Goal: Task Accomplishment & Management: Use online tool/utility

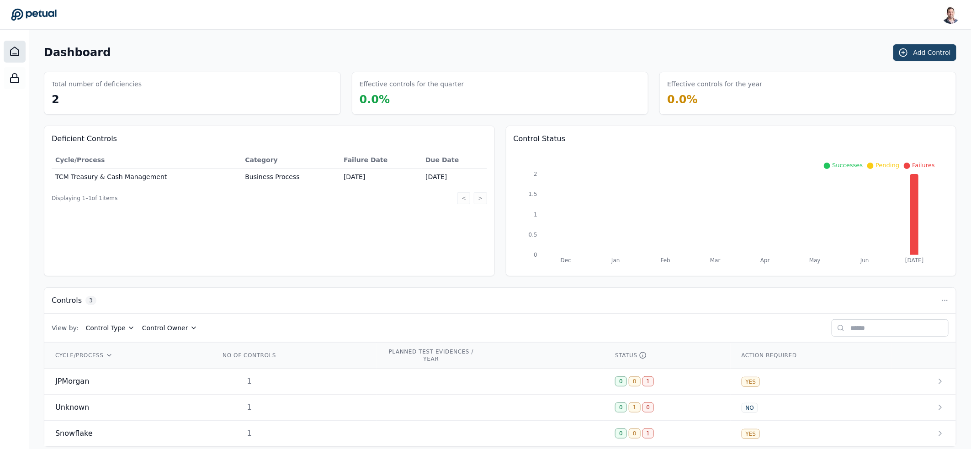
click at [908, 52] on icon at bounding box center [903, 52] width 9 height 9
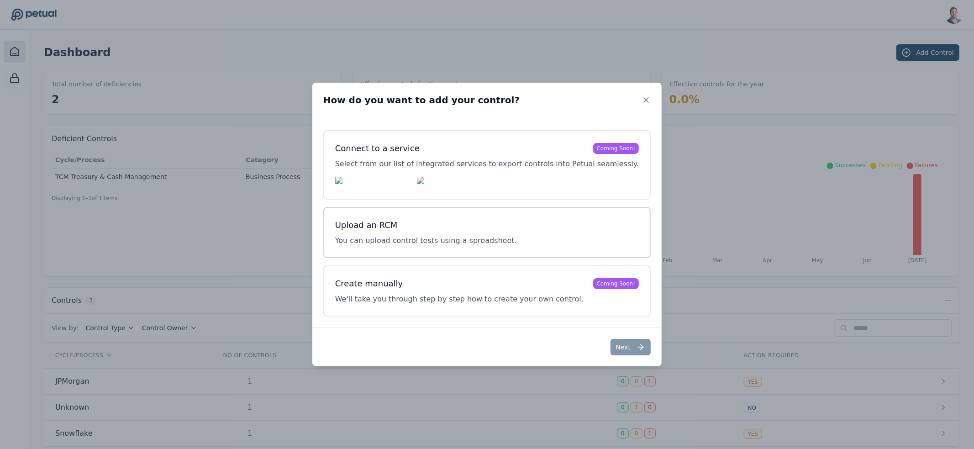
click at [434, 226] on h3 "Upload an RCM" at bounding box center [426, 225] width 182 height 13
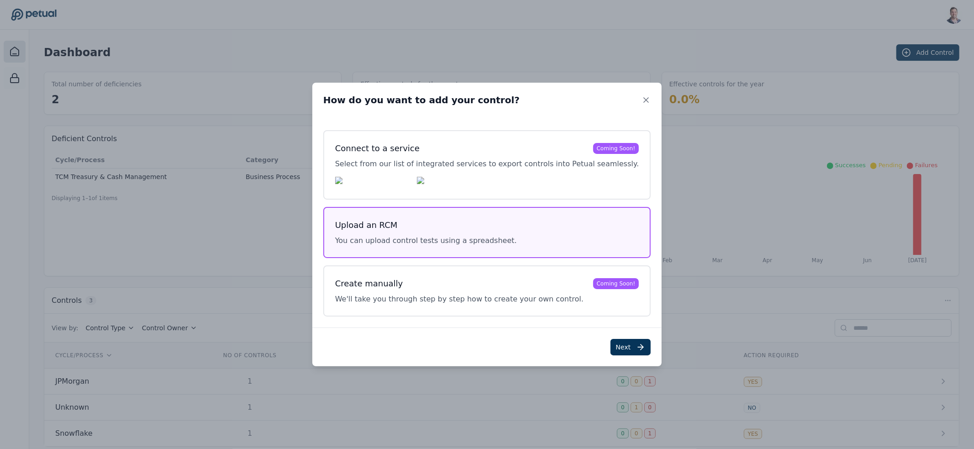
click at [611, 350] on button "Next" at bounding box center [631, 347] width 41 height 16
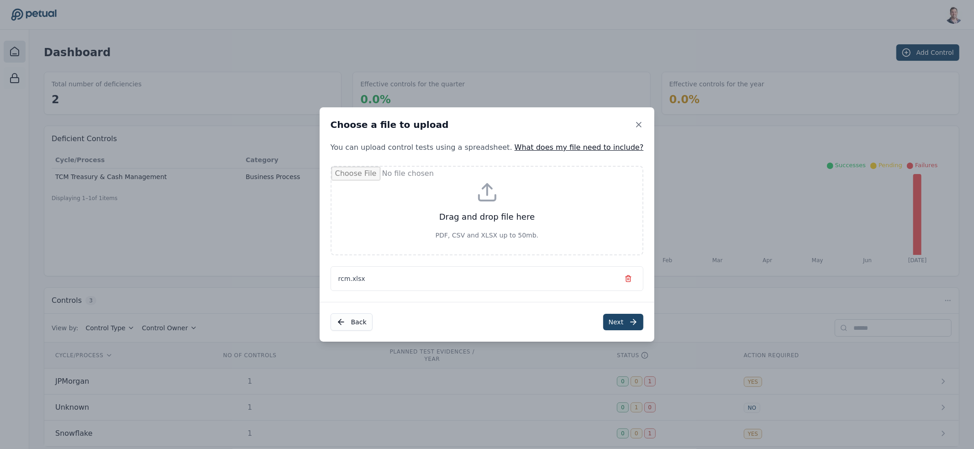
click at [607, 319] on button "Next" at bounding box center [623, 322] width 41 height 16
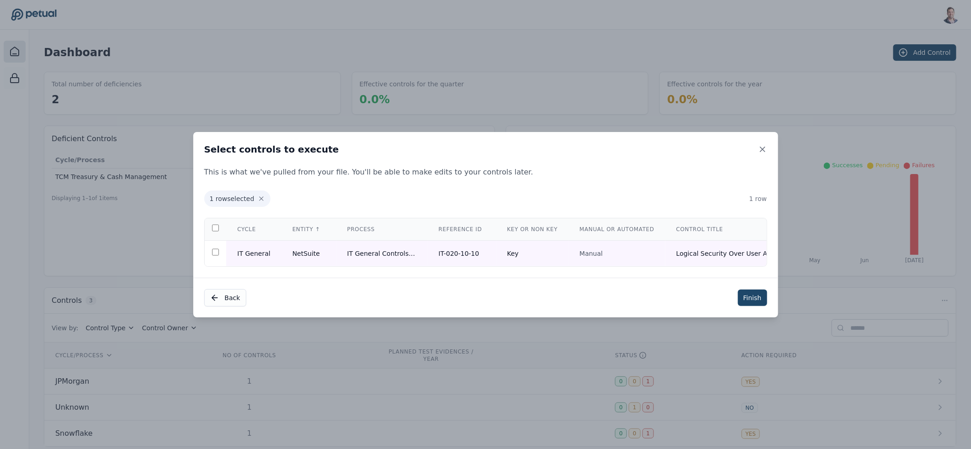
click at [751, 302] on button "Finish" at bounding box center [752, 298] width 29 height 16
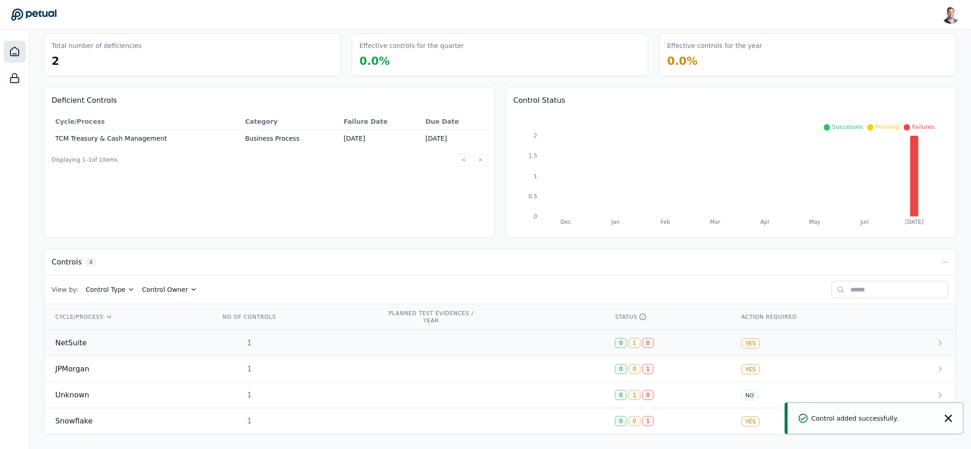
scroll to position [40, 0]
click at [355, 339] on td "1" at bounding box center [292, 343] width 167 height 26
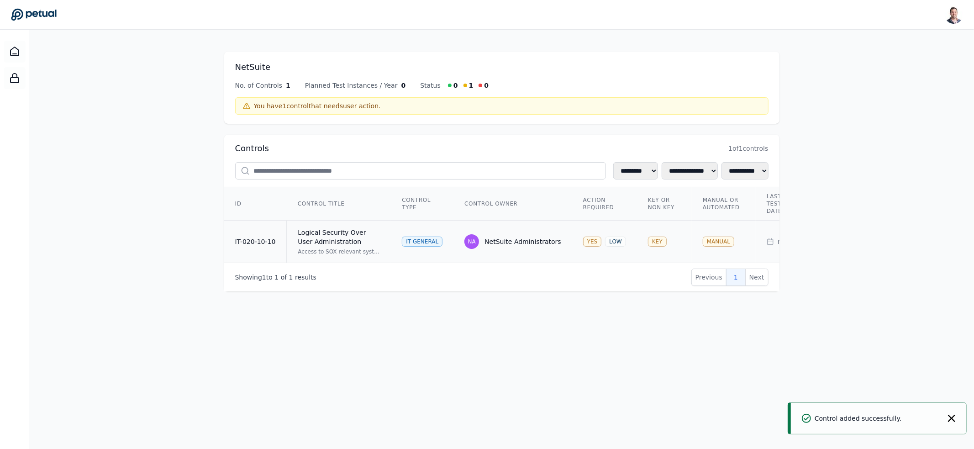
click at [387, 247] on td "Logical Security Over User Administration Access to SOX relevant systems/applic…" at bounding box center [339, 242] width 105 height 42
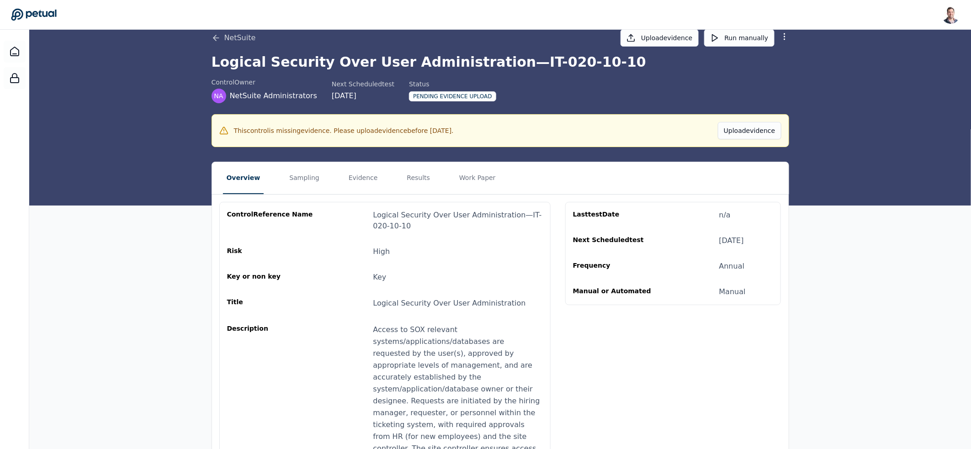
scroll to position [29, 0]
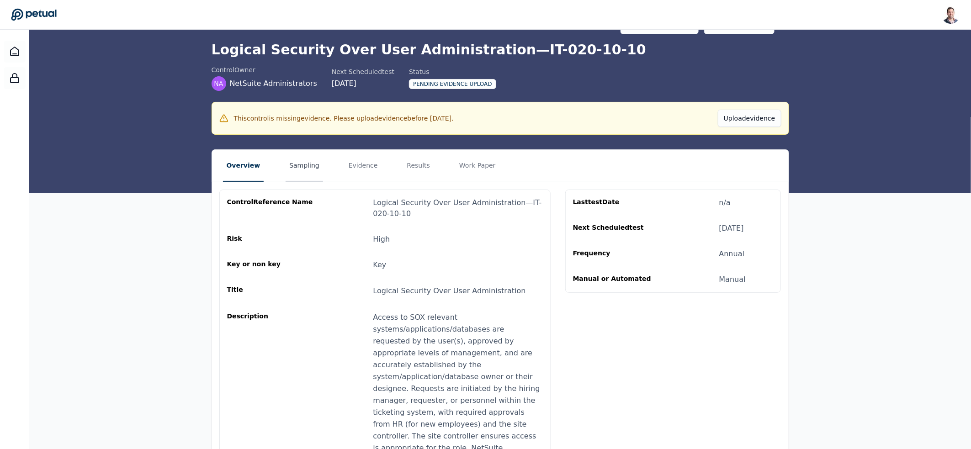
click at [295, 164] on button "Sampling" at bounding box center [304, 166] width 37 height 32
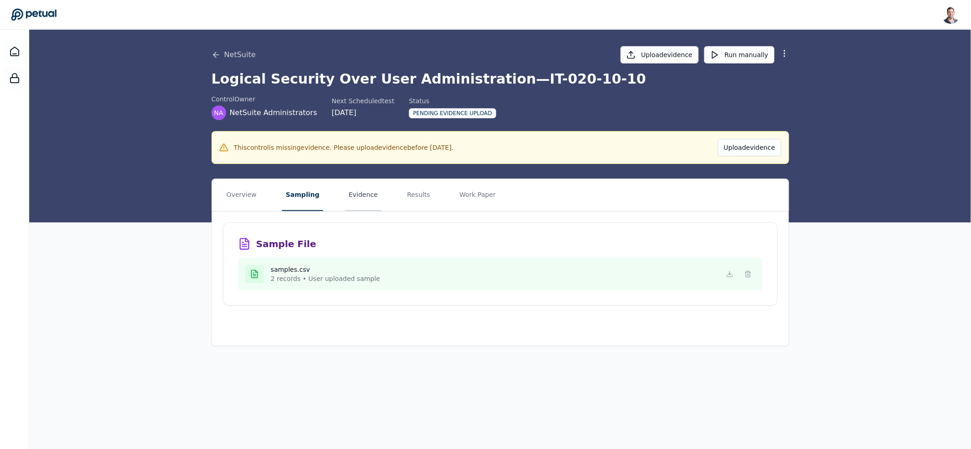
click at [345, 193] on button "Evidence" at bounding box center [363, 195] width 37 height 32
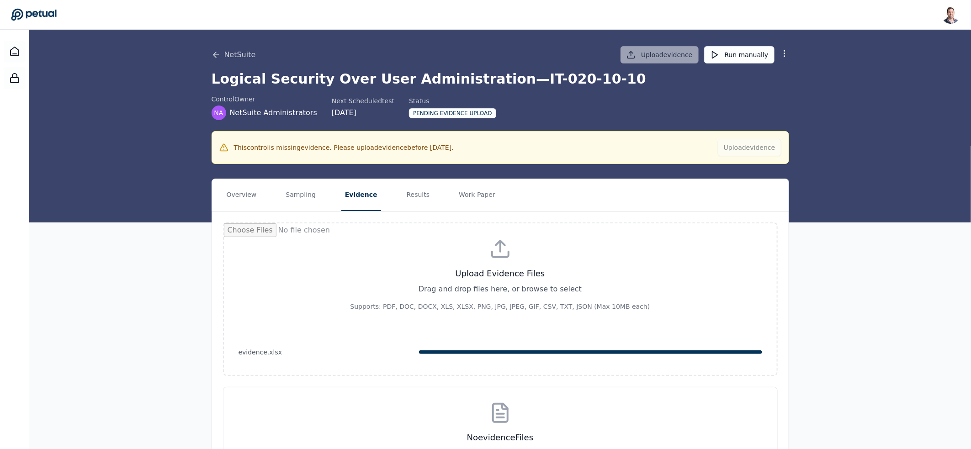
click at [141, 251] on div "Overview Sampling Evidence Results Work Paper Upload Evidence Files Drag and dr…" at bounding box center [500, 339] width 942 height 321
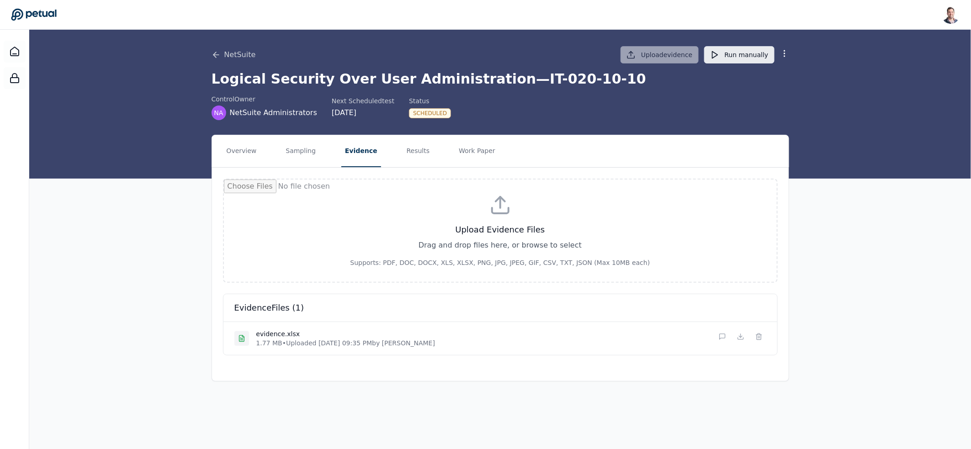
click at [728, 57] on button "Run manually" at bounding box center [739, 54] width 70 height 17
drag, startPoint x: 409, startPoint y: 108, endPoint x: 481, endPoint y: 119, distance: 73.0
click at [479, 119] on div "control Owner NA NetSuite Administrators Next Scheduled test [DATE] Status In P…" at bounding box center [500, 108] width 577 height 26
click at [435, 115] on div "In Progress" at bounding box center [432, 113] width 46 height 10
click at [404, 152] on button "Results" at bounding box center [418, 151] width 31 height 32
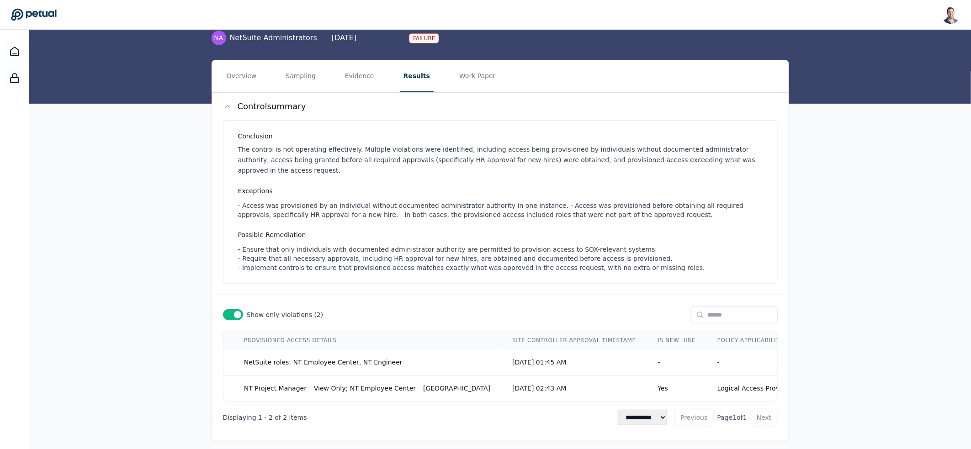
scroll to position [0, 862]
click at [475, 201] on div "- Access was provisioned by an individual without documented administrator auth…" at bounding box center [502, 210] width 528 height 18
click at [468, 75] on button "Work Paper" at bounding box center [477, 76] width 44 height 32
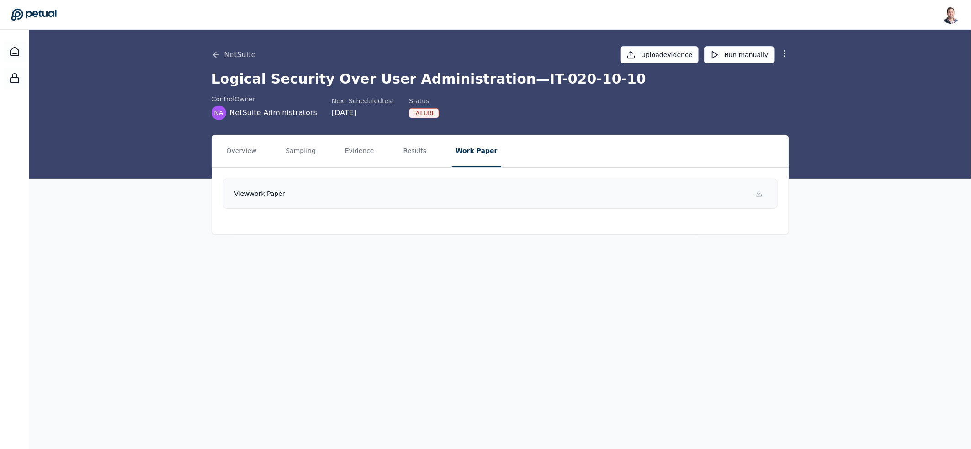
click at [541, 193] on link "View work paper" at bounding box center [500, 194] width 555 height 30
click at [412, 153] on button "Results" at bounding box center [415, 151] width 31 height 32
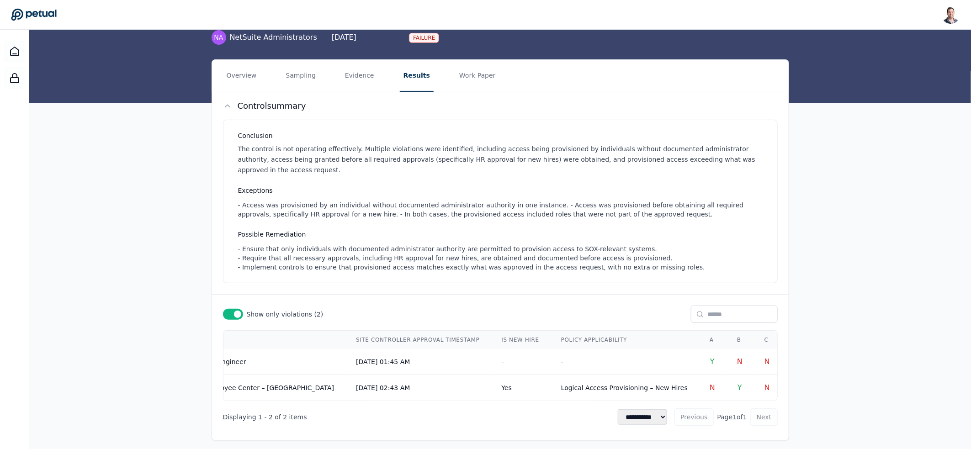
scroll to position [0, 1044]
click at [531, 349] on td "-" at bounding box center [605, 362] width 148 height 26
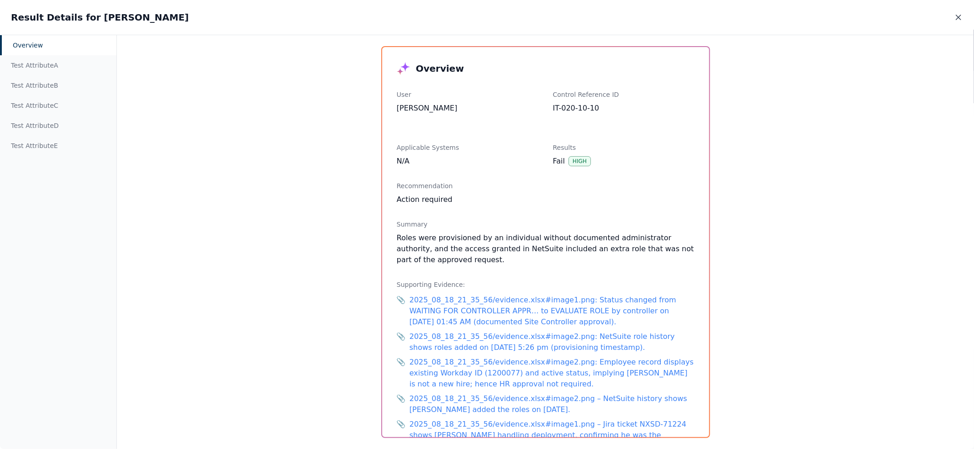
click at [958, 15] on icon at bounding box center [958, 17] width 9 height 9
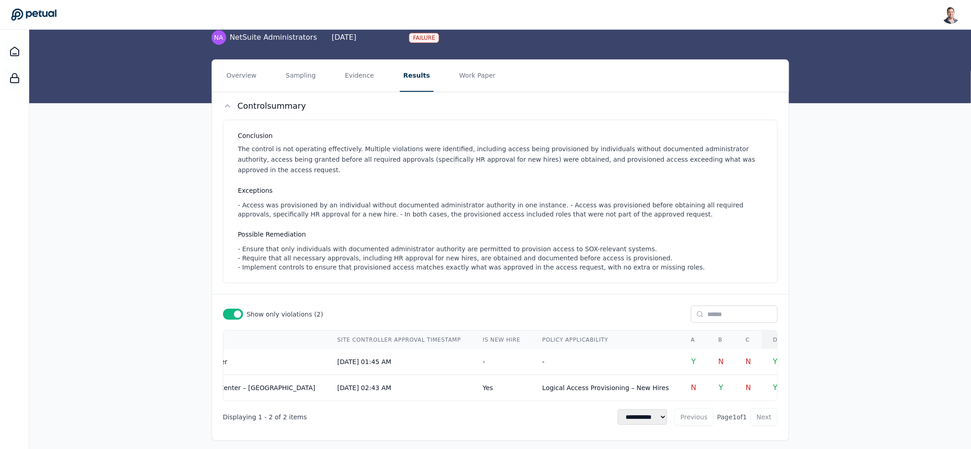
click at [762, 334] on th "D" at bounding box center [775, 340] width 26 height 18
click at [531, 349] on td "-" at bounding box center [605, 362] width 148 height 26
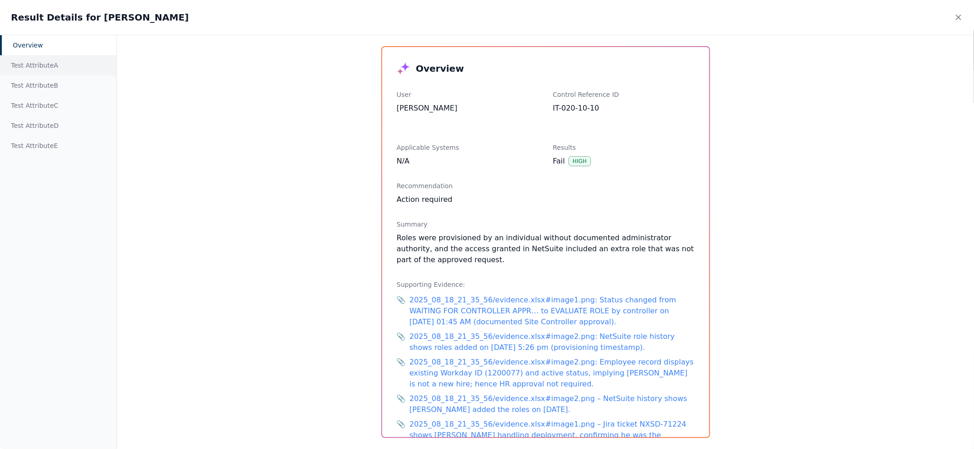
click at [59, 67] on div "Test Attribute A" at bounding box center [58, 65] width 116 height 20
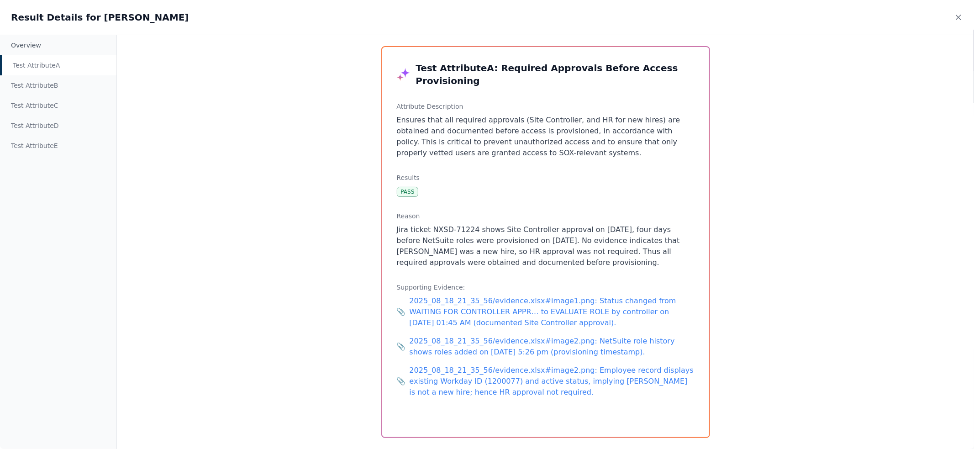
click at [514, 122] on p "Ensures that all required approvals (Site Controller, and HR for new hires) are…" at bounding box center [546, 137] width 298 height 44
click at [514, 121] on p "Ensures that all required approvals (Site Controller, and HR for new hires) are…" at bounding box center [546, 137] width 298 height 44
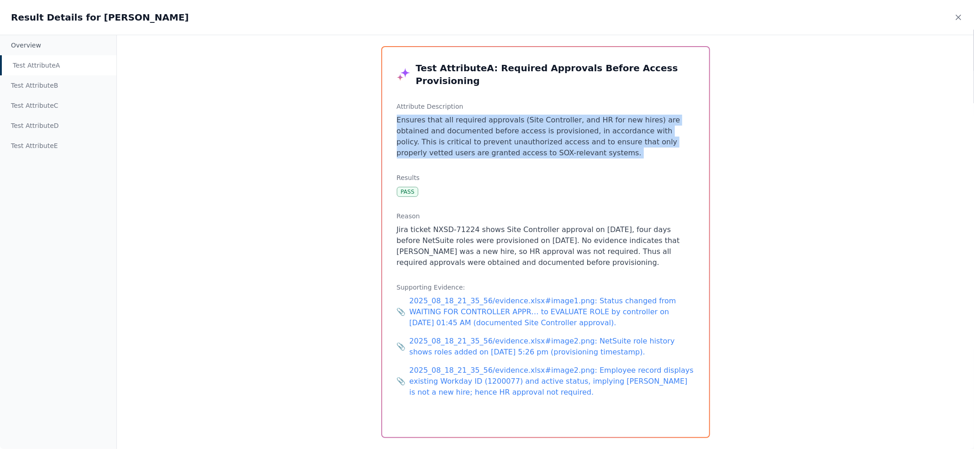
click at [514, 121] on p "Ensures that all required approvals (Site Controller, and HR for new hires) are…" at bounding box center [546, 137] width 298 height 44
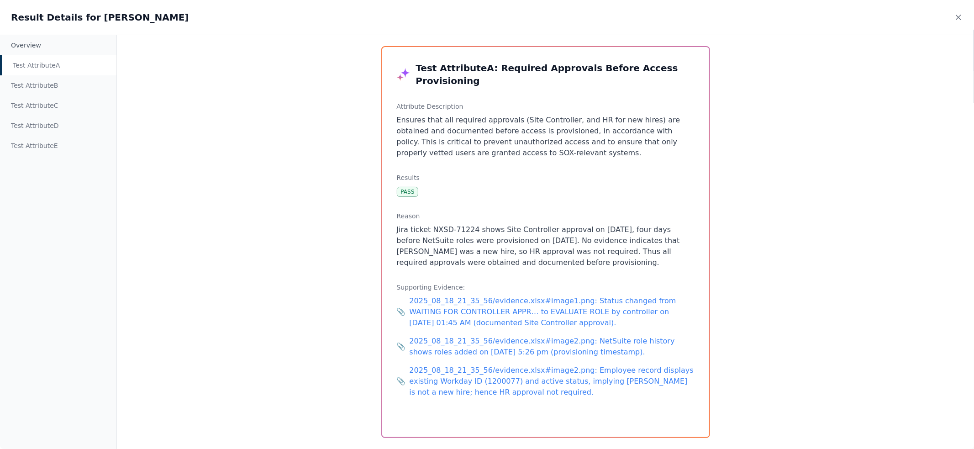
click at [407, 187] on div "PASS" at bounding box center [408, 192] width 22 height 10
drag, startPoint x: 395, startPoint y: 218, endPoint x: 475, endPoint y: 218, distance: 79.9
click at [475, 218] on div "Test Attribute A : Required Approvals Before Access Provisioning Attribute Desc…" at bounding box center [545, 242] width 327 height 390
click at [466, 224] on p "Jira ticket NXSD-71224 shows Site Controller approval on [DATE], four days befo…" at bounding box center [546, 246] width 298 height 44
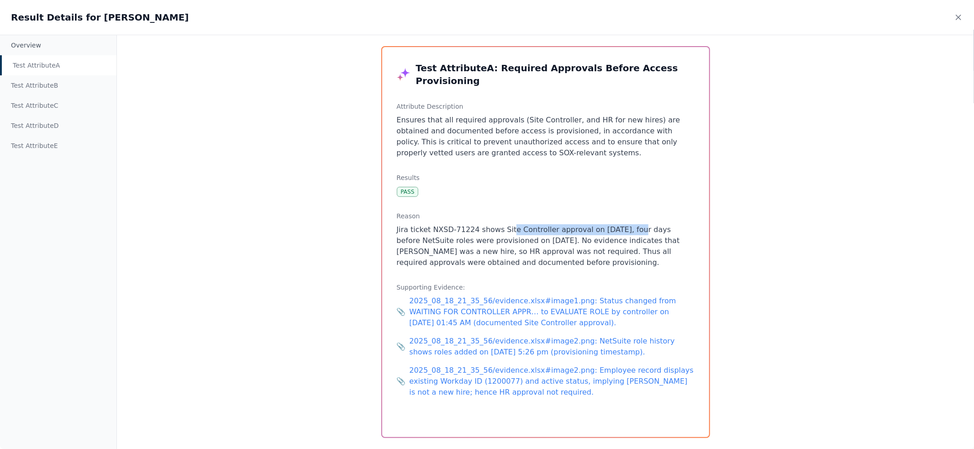
drag, startPoint x: 509, startPoint y: 216, endPoint x: 631, endPoint y: 220, distance: 122.0
click at [631, 224] on p "Jira ticket NXSD-71224 shows Site Controller approval on [DATE], four days befo…" at bounding box center [546, 246] width 298 height 44
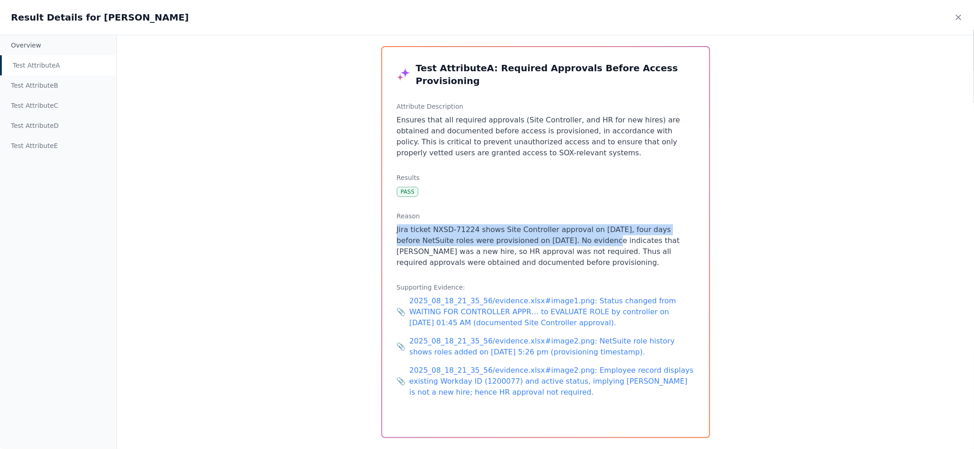
drag, startPoint x: 395, startPoint y: 223, endPoint x: 562, endPoint y: 232, distance: 167.4
click at [562, 232] on div "Test Attribute A : Required Approvals Before Access Provisioning Attribute Desc…" at bounding box center [545, 242] width 327 height 390
click at [548, 227] on p "Jira ticket NXSD-71224 shows Site Controller approval on [DATE], four days befo…" at bounding box center [546, 246] width 298 height 44
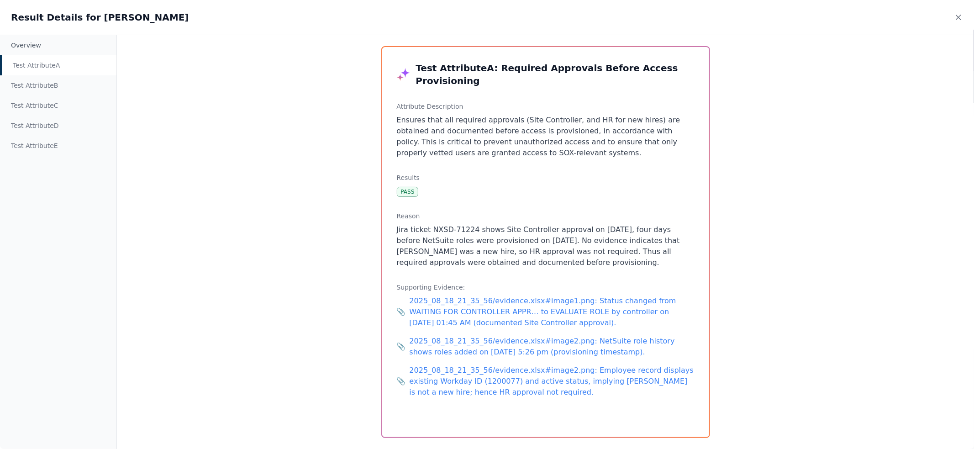
drag, startPoint x: 589, startPoint y: 242, endPoint x: 553, endPoint y: 219, distance: 43.0
click at [553, 224] on p "Jira ticket NXSD-71224 shows Site Controller approval on [DATE], four days befo…" at bounding box center [546, 246] width 298 height 44
click at [559, 224] on p "Jira ticket NXSD-71224 shows Site Controller approval on [DATE], four days befo…" at bounding box center [546, 246] width 298 height 44
drag, startPoint x: 564, startPoint y: 217, endPoint x: 602, endPoint y: 251, distance: 51.4
click at [602, 251] on p "Jira ticket NXSD-71224 shows Site Controller approval on [DATE], four days befo…" at bounding box center [546, 246] width 298 height 44
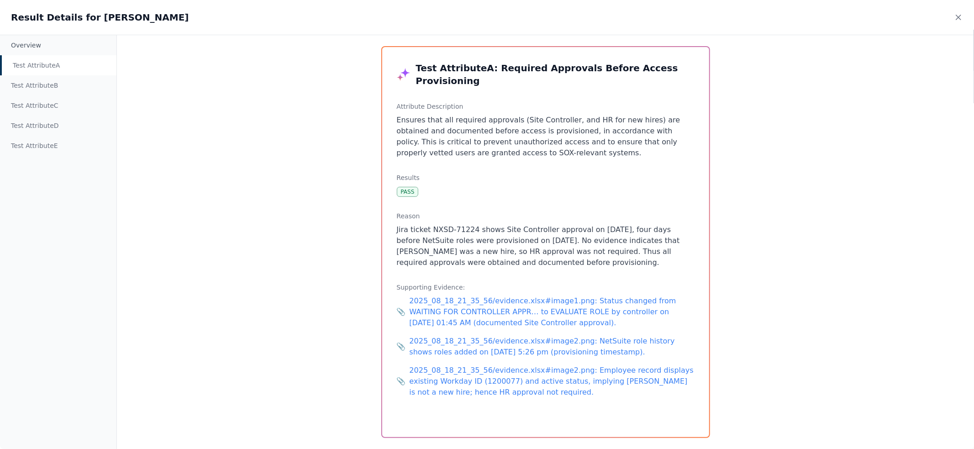
click at [603, 252] on p "Jira ticket NXSD-71224 shows Site Controller approval on [DATE], four days befo…" at bounding box center [546, 246] width 298 height 44
drag, startPoint x: 580, startPoint y: 244, endPoint x: 544, endPoint y: 212, distance: 48.2
click at [545, 224] on p "Jira ticket NXSD-71224 shows Site Controller approval on [DATE], four days befo…" at bounding box center [546, 246] width 298 height 44
click at [646, 229] on p "Jira ticket NXSD-71224 shows Site Controller approval on [DATE], four days befo…" at bounding box center [546, 246] width 298 height 44
drag, startPoint x: 653, startPoint y: 229, endPoint x: 469, endPoint y: 234, distance: 184.6
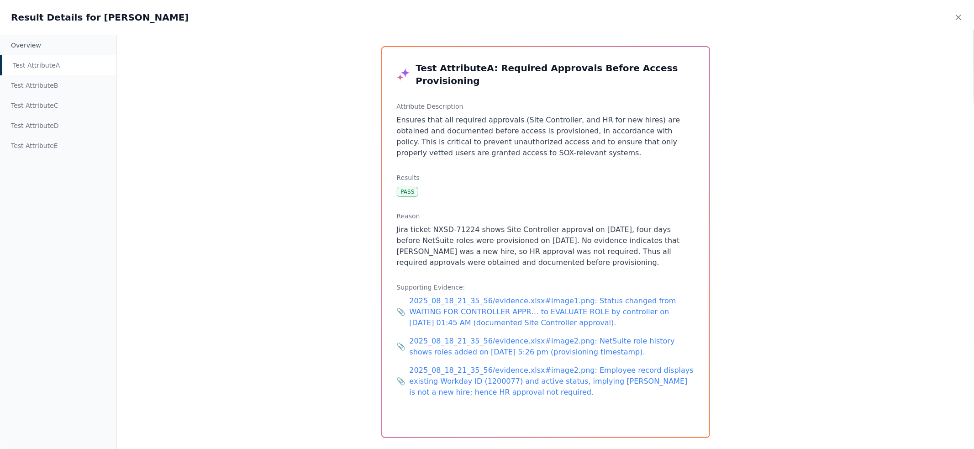
click at [471, 234] on p "Jira ticket NXSD-71224 shows Site Controller approval on [DATE], four days befo…" at bounding box center [546, 246] width 298 height 44
drag, startPoint x: 446, startPoint y: 241, endPoint x: 551, endPoint y: 234, distance: 105.7
click at [551, 234] on p "Jira ticket NXSD-71224 shows Site Controller approval on [DATE], four days befo…" at bounding box center [546, 246] width 298 height 44
drag, startPoint x: 565, startPoint y: 249, endPoint x: 423, endPoint y: 205, distance: 148.5
click at [423, 212] on div "Reason Jira ticket NXSD-71224 shows Site Controller approval on [DATE], four da…" at bounding box center [546, 240] width 298 height 57
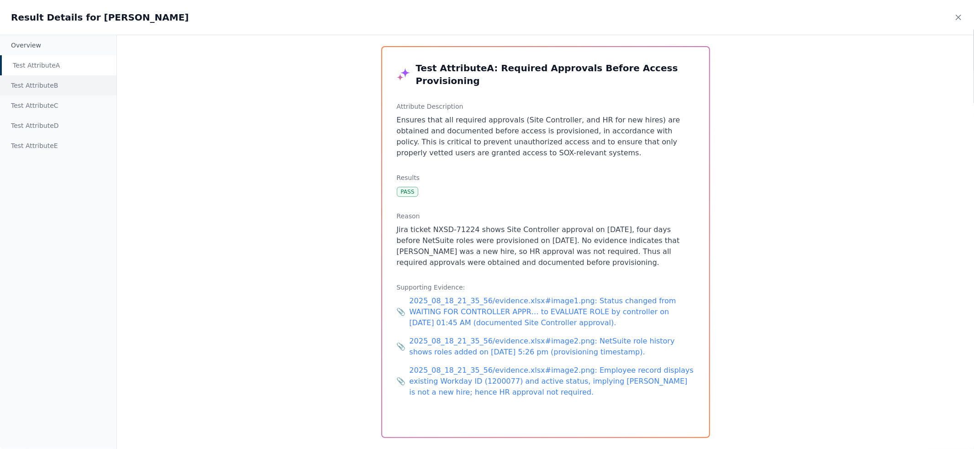
click at [36, 79] on div "Test Attribute B" at bounding box center [58, 85] width 116 height 20
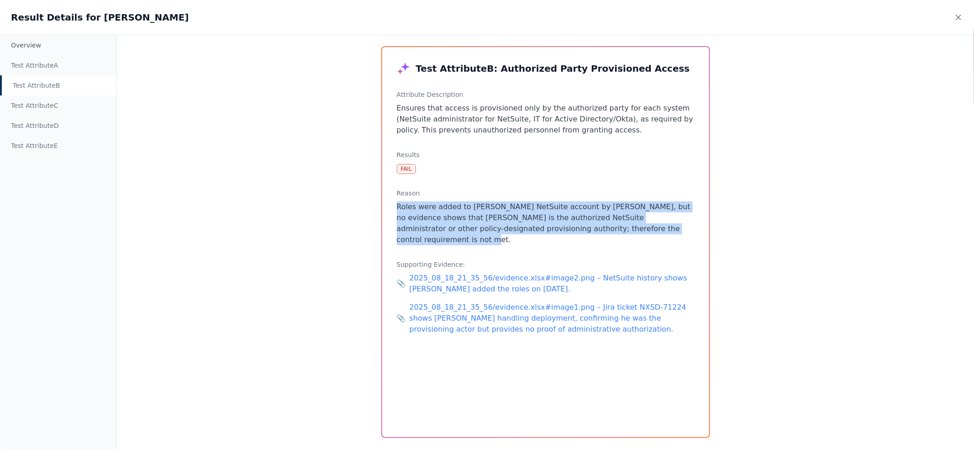
drag, startPoint x: 677, startPoint y: 228, endPoint x: 512, endPoint y: 194, distance: 169.0
click at [512, 194] on div "Reason Roles were added to [PERSON_NAME] NetSuite account by [PERSON_NAME], but…" at bounding box center [546, 217] width 298 height 57
click at [477, 218] on p "Roles were added to [PERSON_NAME] NetSuite account by [PERSON_NAME], but no evi…" at bounding box center [546, 223] width 298 height 44
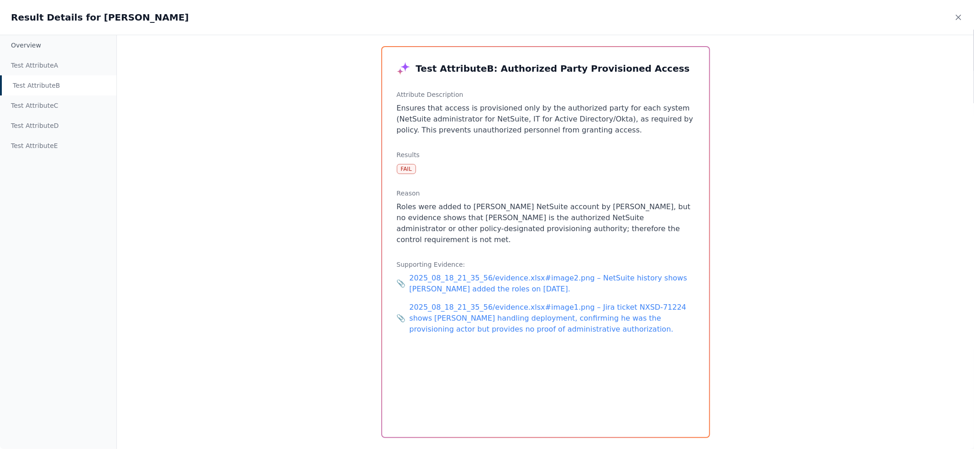
drag, startPoint x: 469, startPoint y: 220, endPoint x: 647, endPoint y: 222, distance: 178.2
click at [645, 222] on p "Roles were added to [PERSON_NAME] NetSuite account by [PERSON_NAME], but no evi…" at bounding box center [546, 223] width 298 height 44
drag, startPoint x: 637, startPoint y: 222, endPoint x: 473, endPoint y: 221, distance: 164.0
click at [473, 221] on p "Roles were added to [PERSON_NAME] NetSuite account by [PERSON_NAME], but no evi…" at bounding box center [546, 223] width 298 height 44
click at [958, 18] on icon at bounding box center [959, 17] width 5 height 5
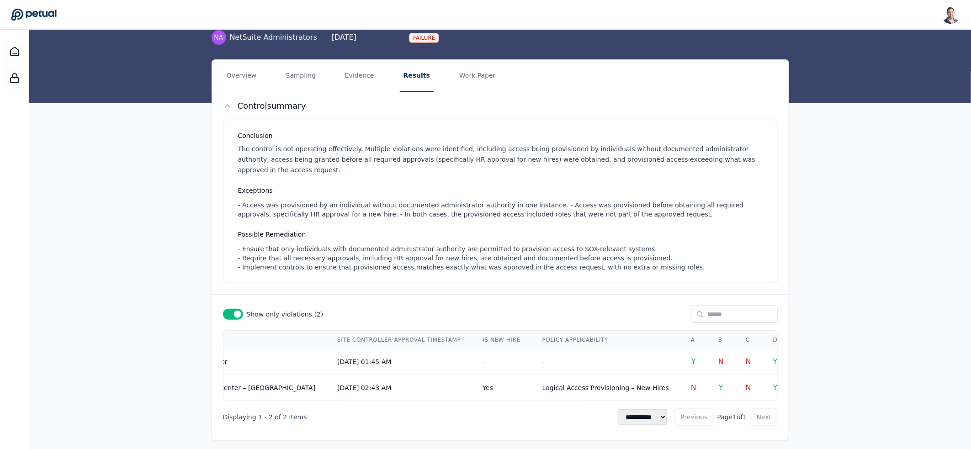
click at [355, 75] on button "Evidence" at bounding box center [359, 76] width 37 height 32
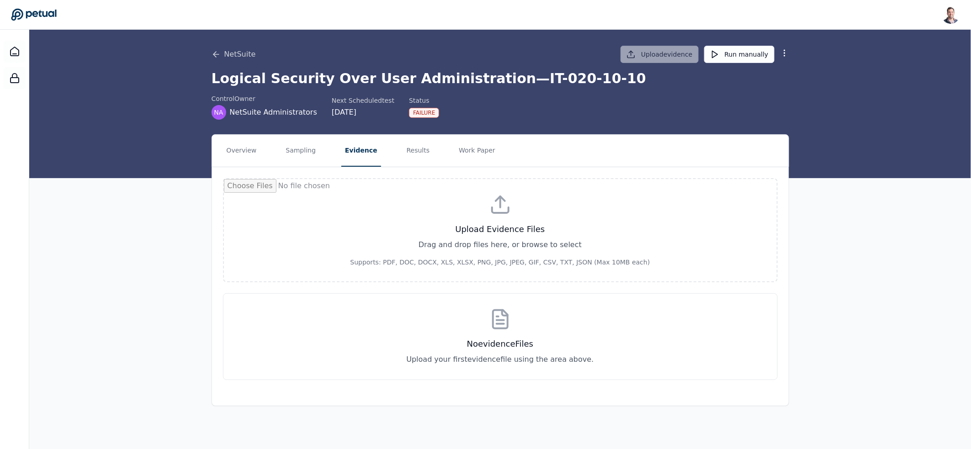
scroll to position [0, 0]
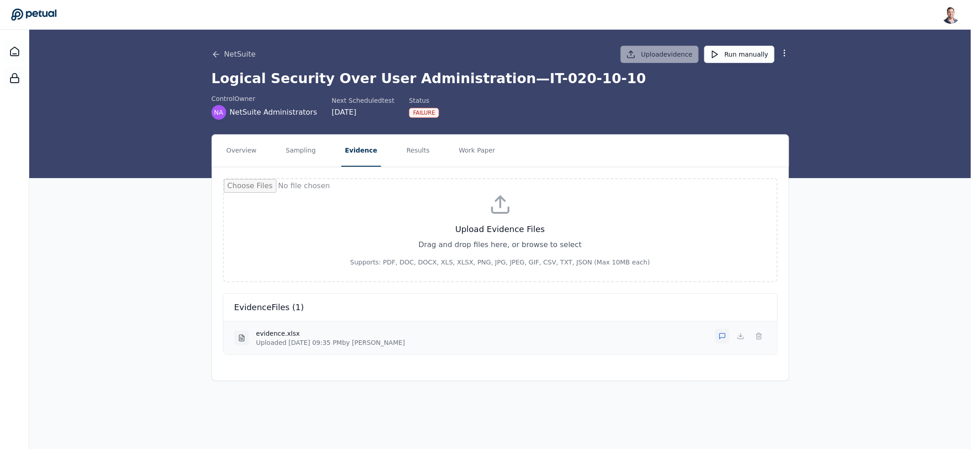
click at [721, 335] on icon at bounding box center [722, 336] width 7 height 7
click at [421, 368] on textarea at bounding box center [511, 371] width 510 height 36
type textarea "**********"
click at [265, 400] on button "Save" at bounding box center [269, 401] width 26 height 13
click at [403, 150] on button "Results" at bounding box center [418, 151] width 31 height 32
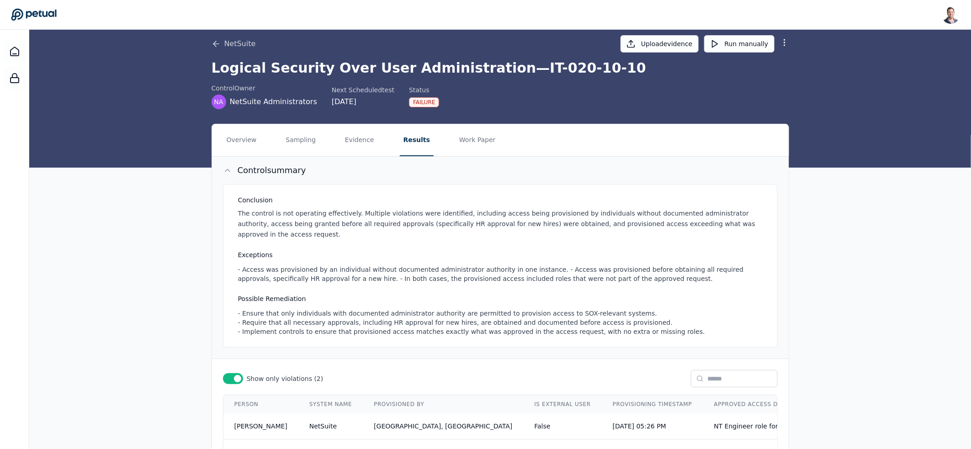
scroll to position [75, 0]
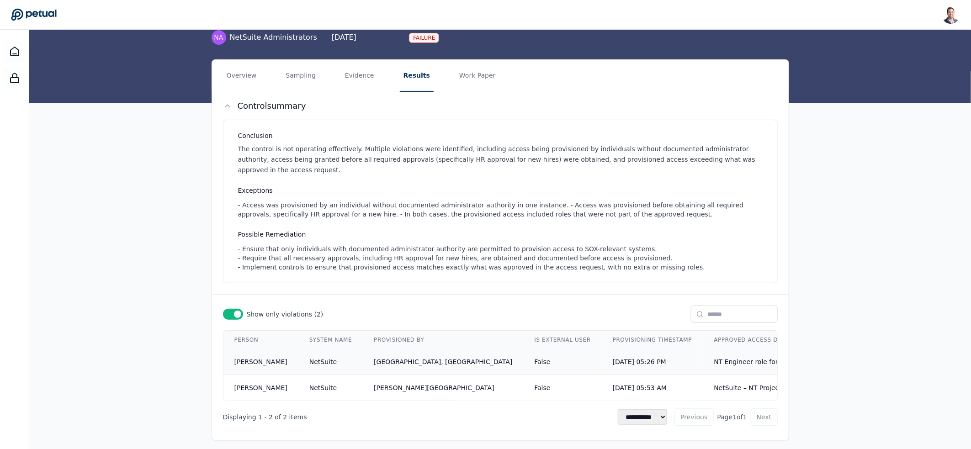
click at [378, 358] on span "[GEOGRAPHIC_DATA], [GEOGRAPHIC_DATA]" at bounding box center [443, 361] width 138 height 7
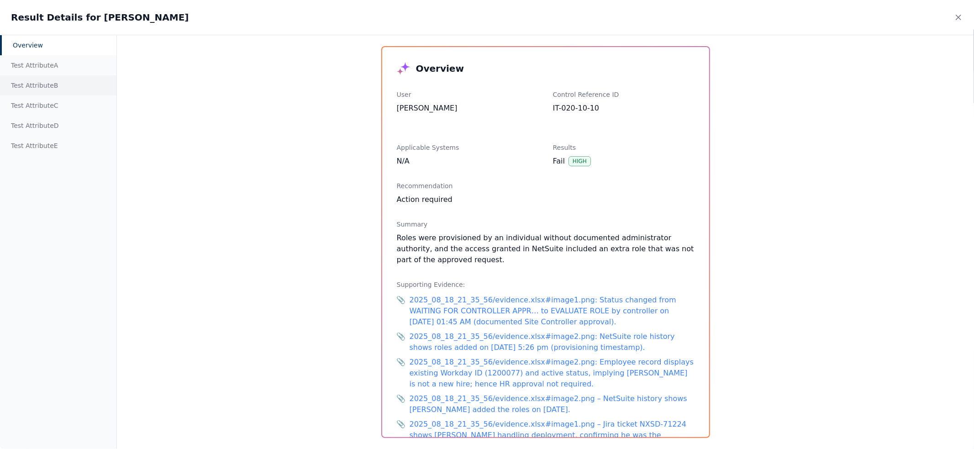
click at [57, 91] on div "Test Attribute B" at bounding box center [58, 85] width 116 height 20
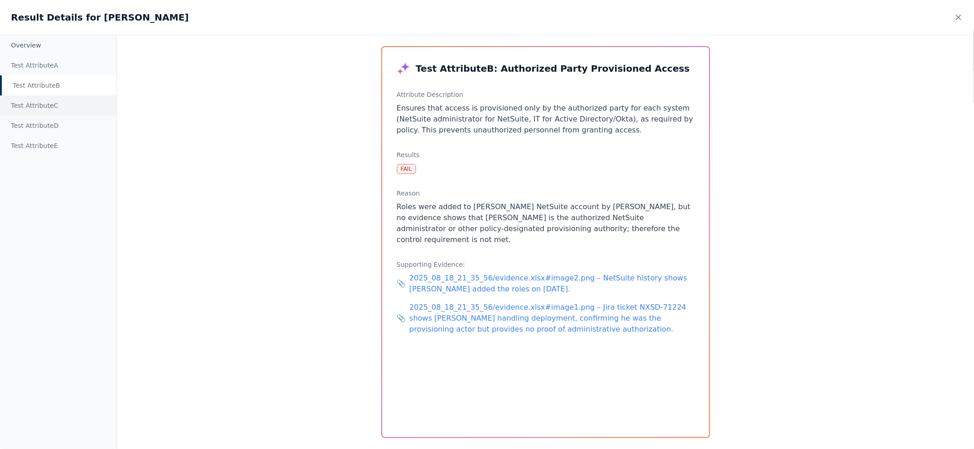
click at [55, 105] on div "Test Attribute C" at bounding box center [58, 105] width 116 height 20
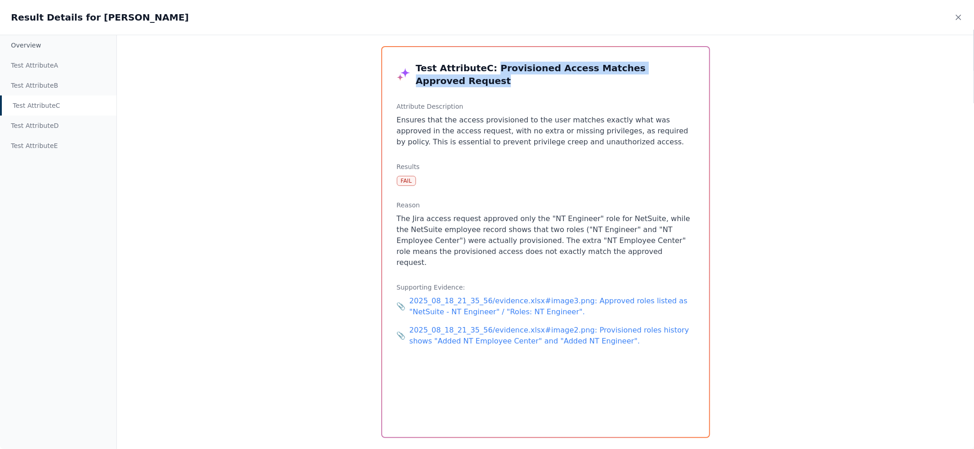
drag, startPoint x: 488, startPoint y: 67, endPoint x: 723, endPoint y: 67, distance: 235.3
click at [723, 67] on div "Overview Test Attribute A Test Attribute B Test Attribute C Test Attribute D Te…" at bounding box center [487, 242] width 974 height 414
drag, startPoint x: 543, startPoint y: 207, endPoint x: 581, endPoint y: 209, distance: 38.0
click at [581, 213] on p "The Jira access request approved only the "NT Engineer" role for NetSuite, whil…" at bounding box center [546, 240] width 298 height 55
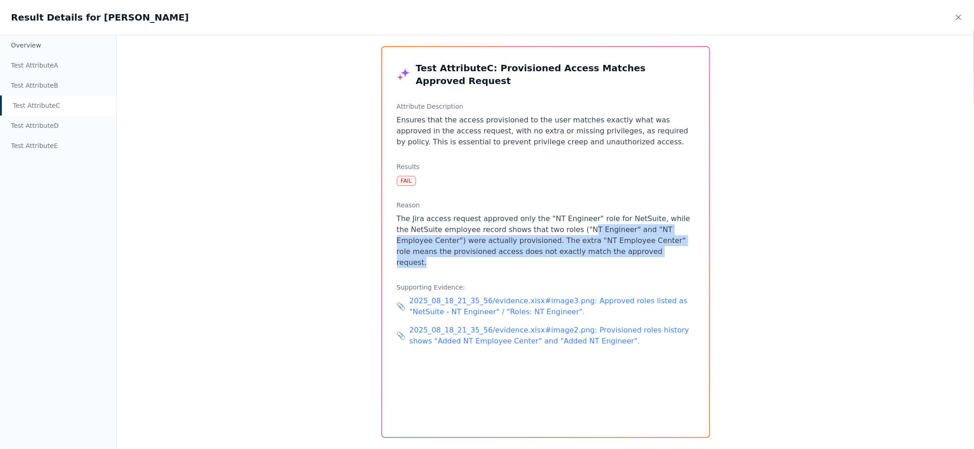
drag, startPoint x: 563, startPoint y: 221, endPoint x: 639, endPoint y: 241, distance: 78.5
click at [639, 242] on p "The Jira access request approved only the "NT Engineer" role for NetSuite, whil…" at bounding box center [546, 240] width 298 height 55
click at [958, 18] on icon at bounding box center [959, 17] width 5 height 5
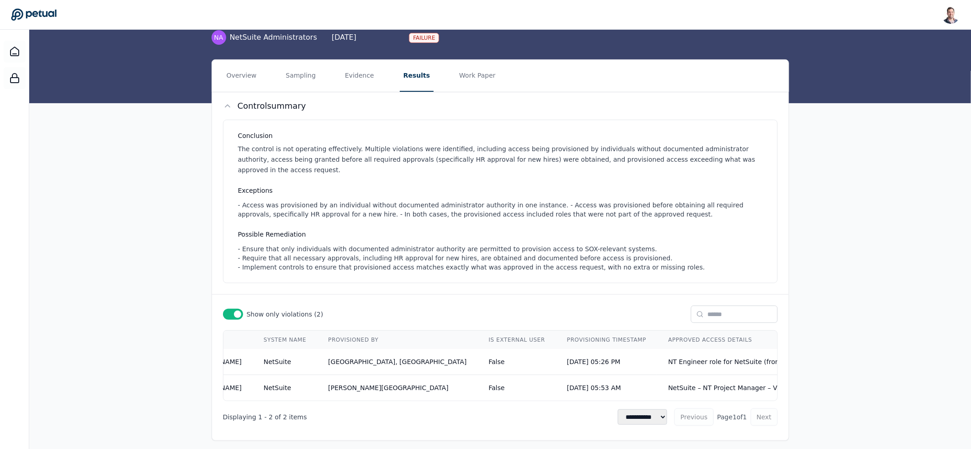
scroll to position [0, 0]
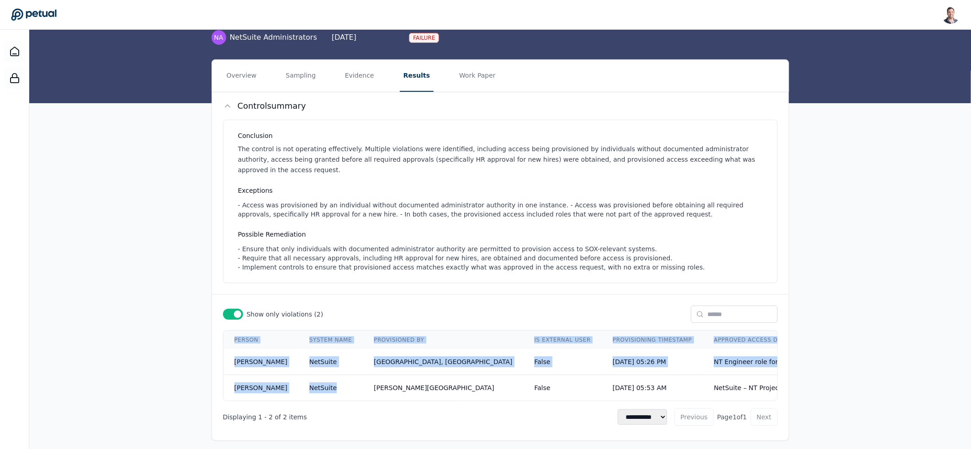
drag, startPoint x: 359, startPoint y: 390, endPoint x: 403, endPoint y: 391, distance: 44.3
click at [403, 391] on div "Person System Name Provisioned By Is External User Provisioning Timestamp Appro…" at bounding box center [500, 365] width 555 height 71
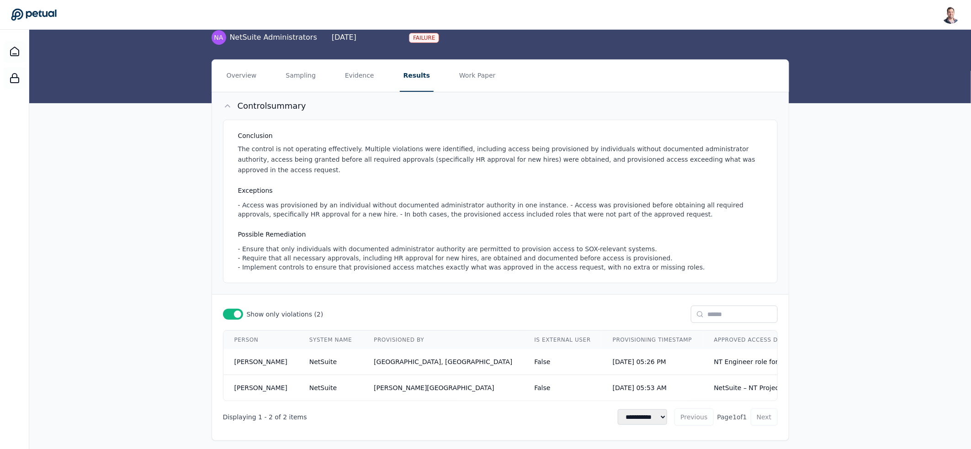
click at [466, 249] on div "- Ensure that only individuals with documented administrator authority are perm…" at bounding box center [502, 257] width 528 height 27
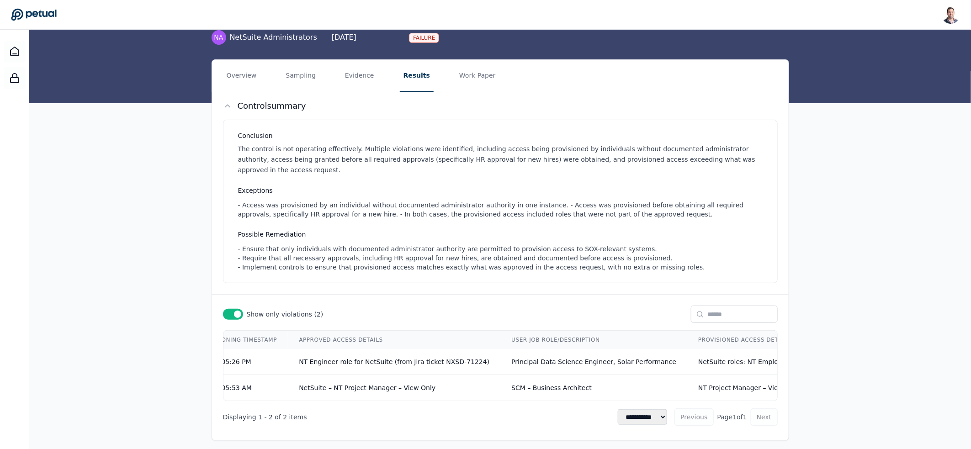
scroll to position [0, 446]
